Goal: Task Accomplishment & Management: Use online tool/utility

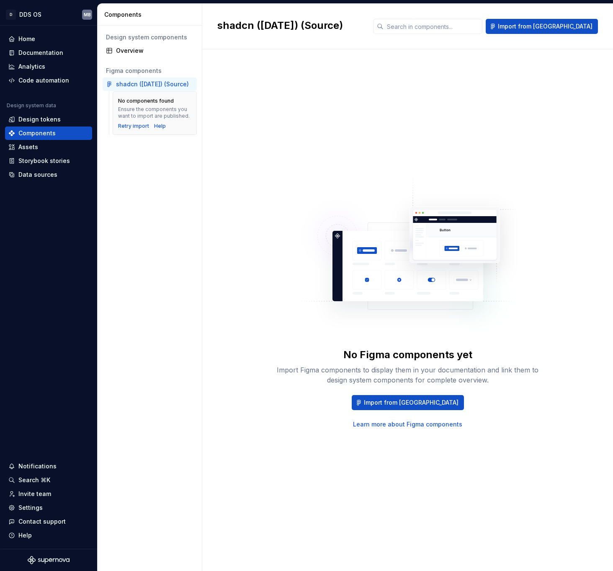
click at [236, 298] on div "No Figma components yet Import Figma components to display them in your documen…" at bounding box center [407, 302] width 381 height 475
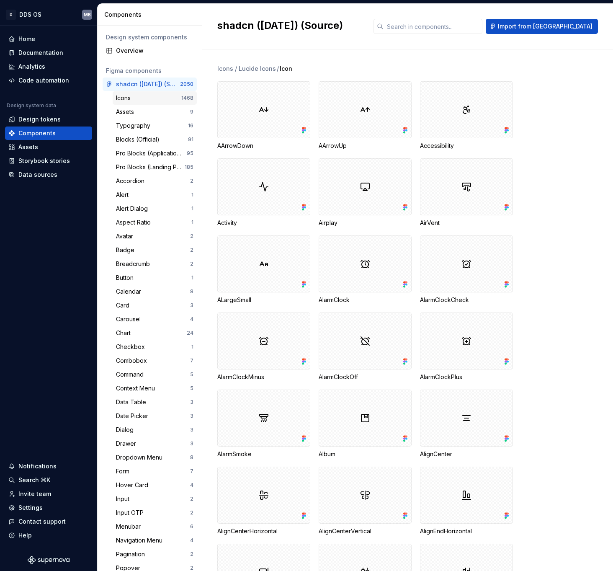
click at [143, 95] on div "Icons" at bounding box center [148, 98] width 65 height 8
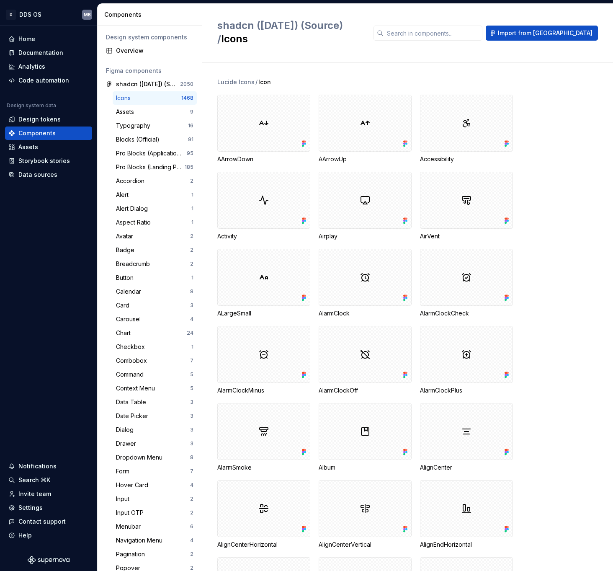
click at [132, 38] on div "Design system components" at bounding box center [150, 37] width 88 height 8
click at [133, 51] on div "Overview" at bounding box center [155, 51] width 78 height 8
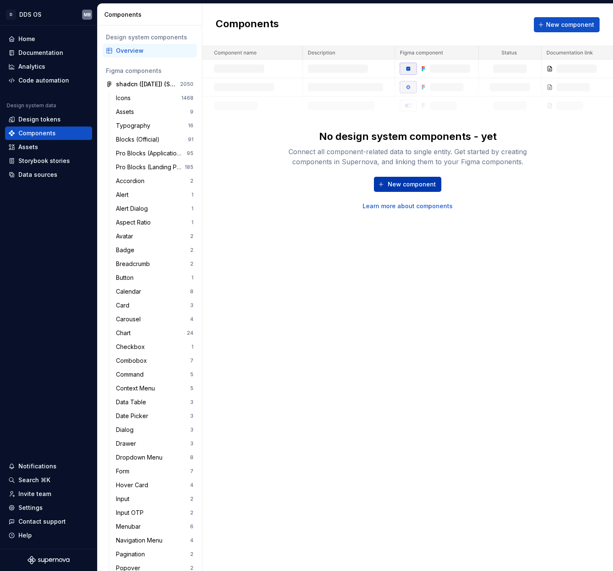
click at [406, 186] on span "New component" at bounding box center [412, 184] width 48 height 8
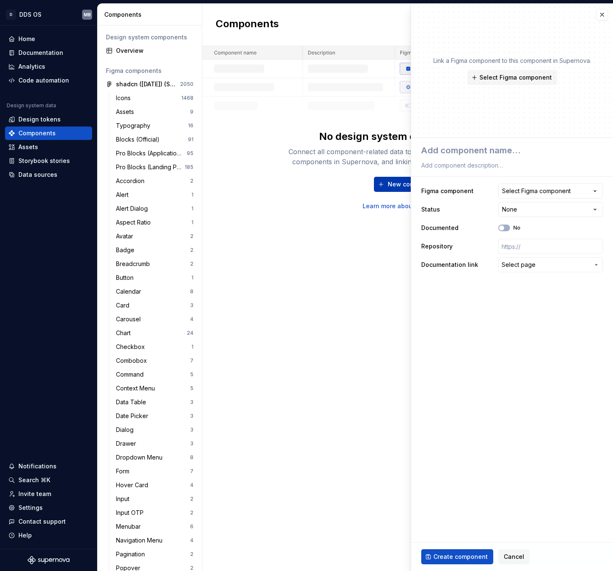
type textarea "*"
click at [327, 222] on div "Components New component No design system components - yet Connect all componen…" at bounding box center [407, 287] width 411 height 567
click at [124, 16] on div "Components" at bounding box center [151, 14] width 94 height 8
click at [49, 119] on div "Design tokens" at bounding box center [39, 119] width 42 height 8
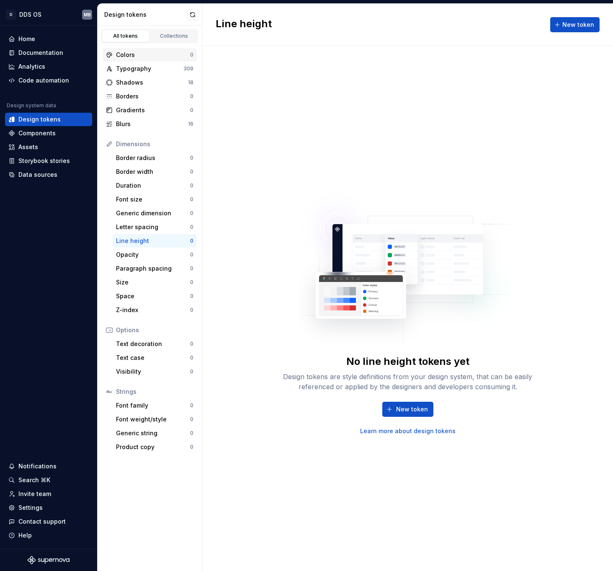
click at [155, 59] on div "Colors" at bounding box center [153, 55] width 74 height 8
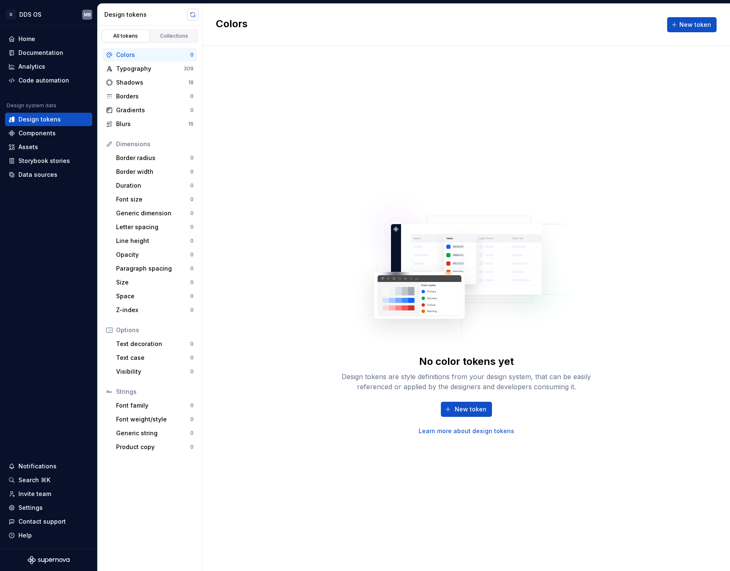
click at [189, 13] on button "button" at bounding box center [193, 15] width 12 height 12
click at [161, 40] on link "Collections" at bounding box center [174, 36] width 48 height 13
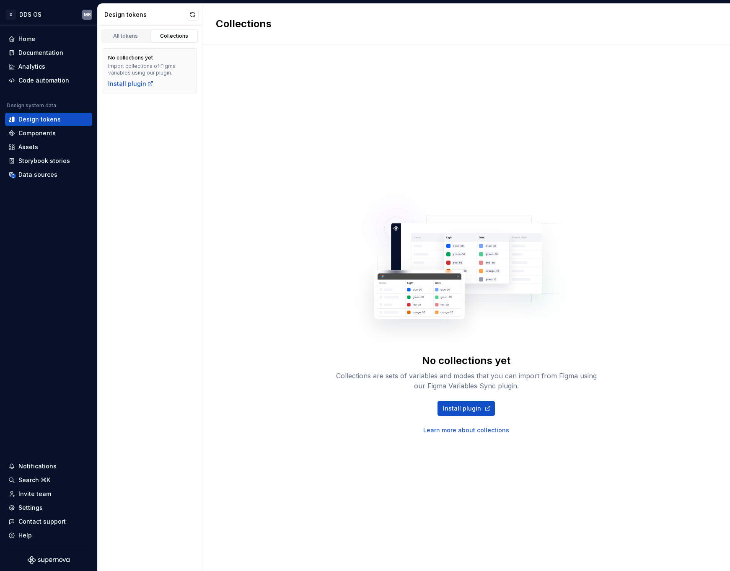
click at [162, 39] on div "Collections" at bounding box center [174, 36] width 42 height 7
click at [127, 85] on div "Install plugin" at bounding box center [131, 84] width 46 height 8
